Goal: Find specific page/section: Find specific page/section

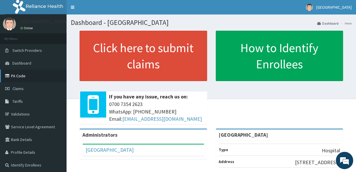
click at [21, 74] on link "PA Code" at bounding box center [33, 75] width 67 height 13
click at [23, 77] on link "PA Code" at bounding box center [33, 75] width 67 height 13
